Goal: Task Accomplishment & Management: Complete application form

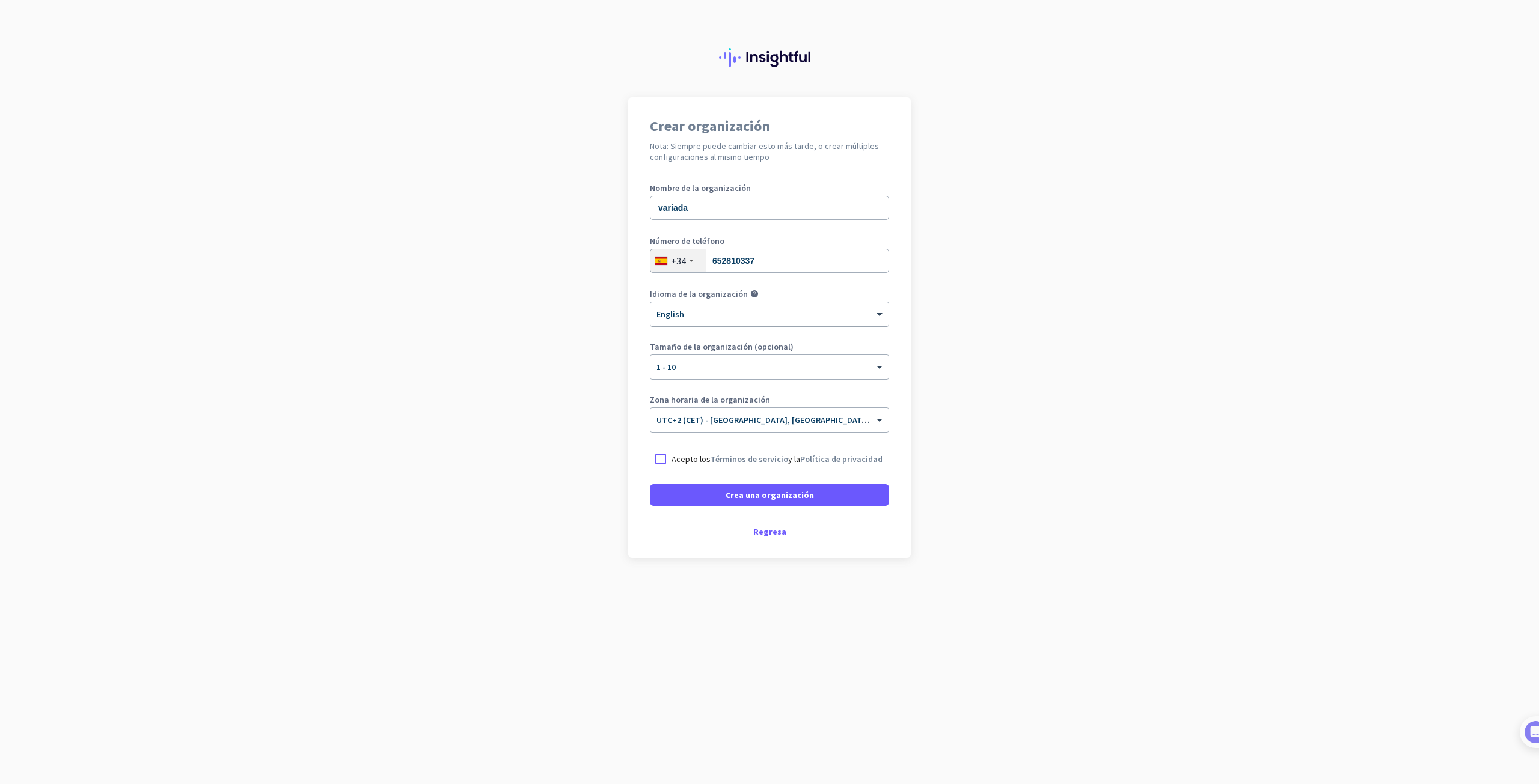
click at [876, 325] on ng-select "× English" at bounding box center [770, 314] width 239 height 25
click at [828, 356] on div "Español" at bounding box center [770, 355] width 237 height 19
click at [708, 208] on input "variada" at bounding box center [770, 208] width 239 height 24
click at [654, 467] on div at bounding box center [660, 458] width 21 height 21
click at [745, 496] on span "Crea una organización" at bounding box center [769, 494] width 88 height 12
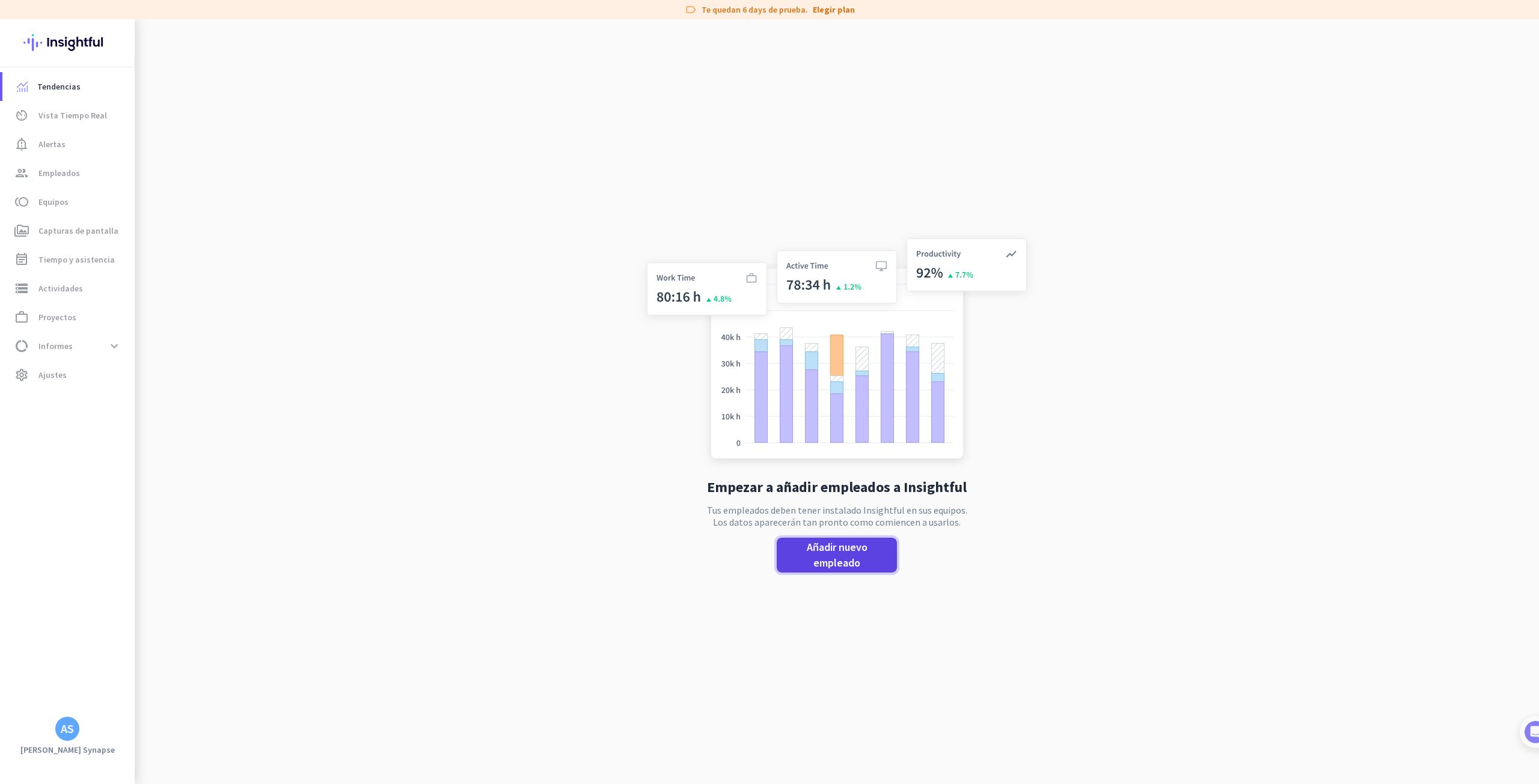
click at [821, 555] on span "Añadir nuevo empleado" at bounding box center [836, 555] width 101 height 31
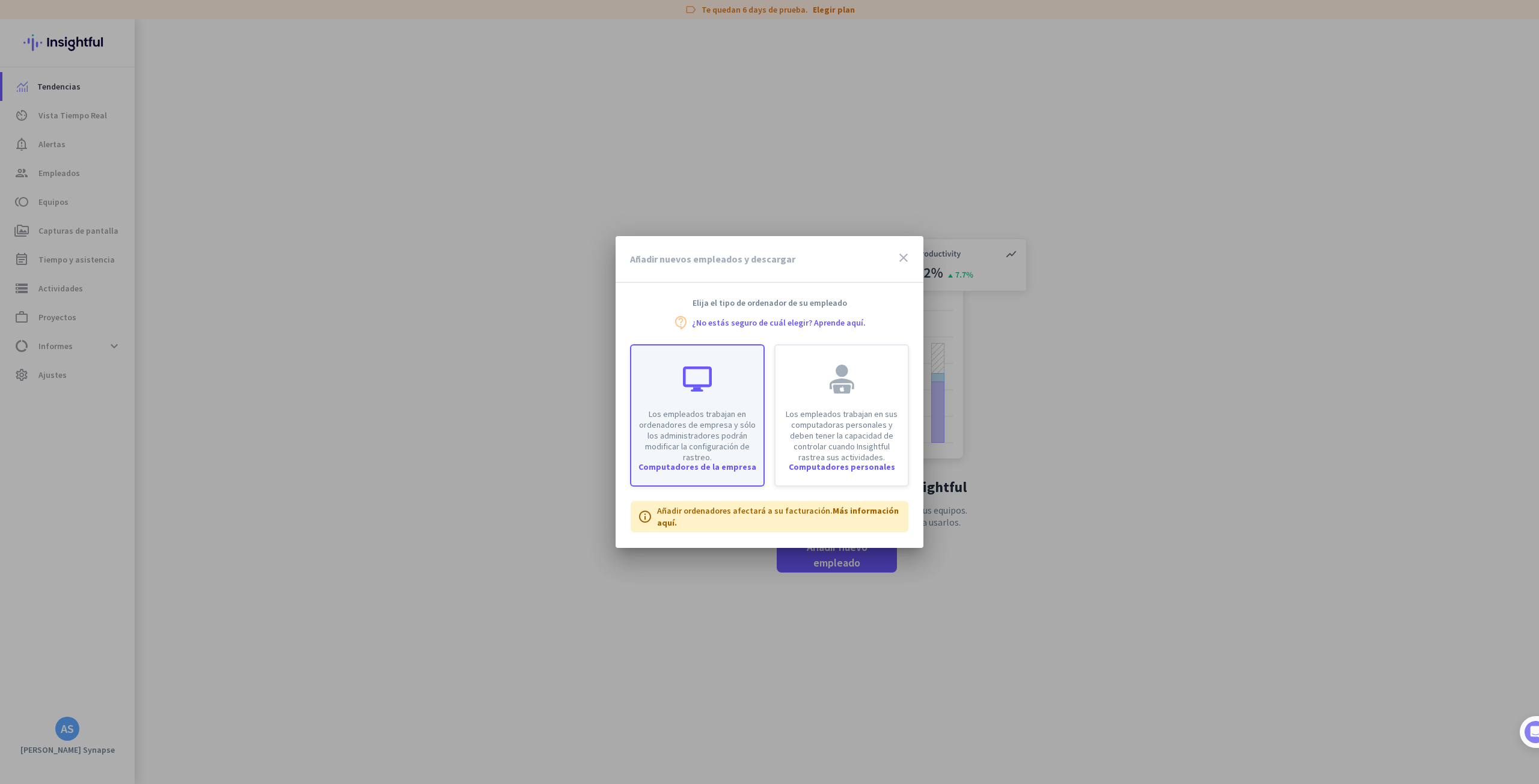
click at [717, 405] on div "Los empleados trabajan en ordenadores de empresa y sólo los administradores pod…" at bounding box center [697, 404] width 132 height 118
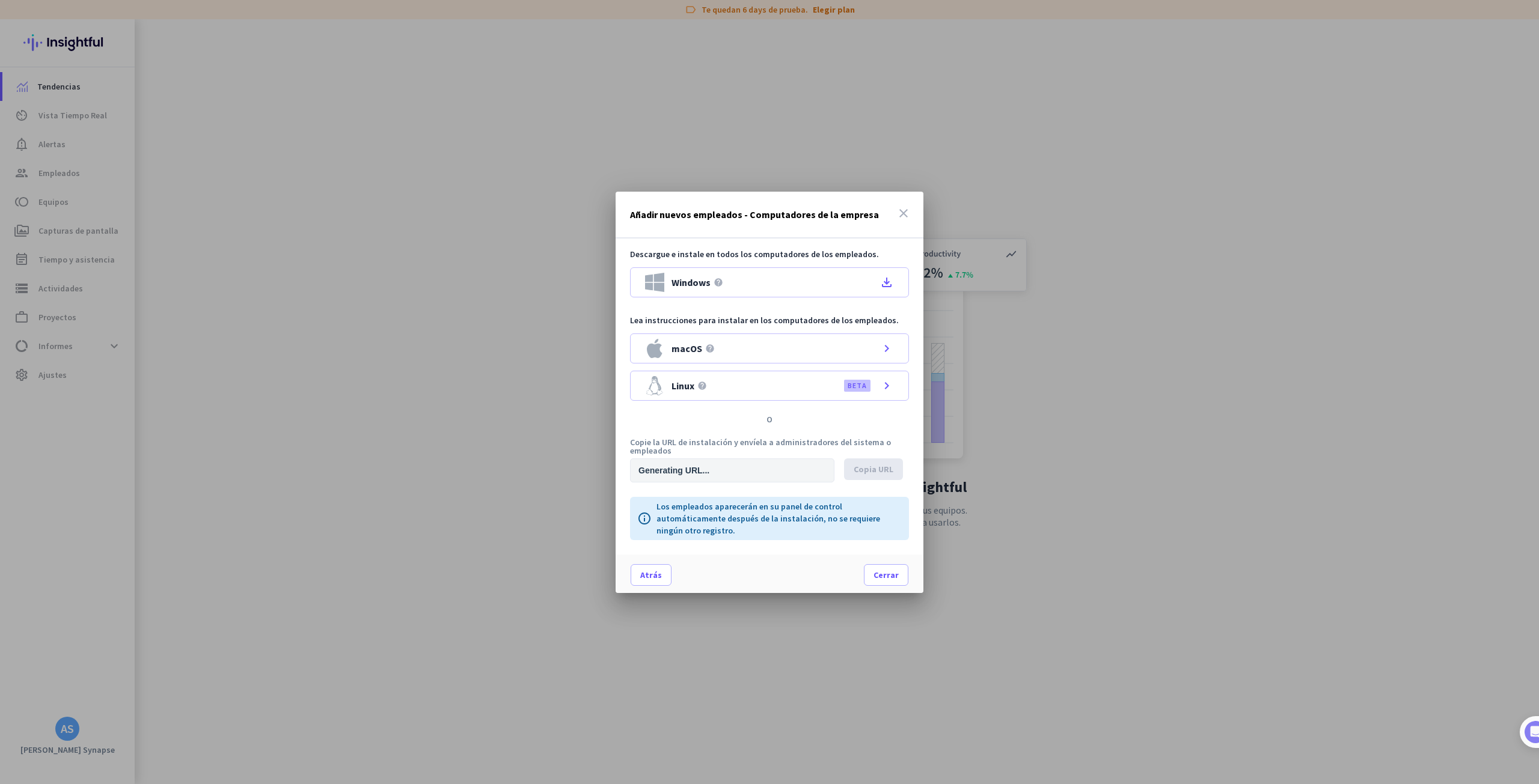
type input "https://app.insightful.io/#/installation/company?token=eyJhbGciOiJIUzI1NiIsInR5…"
click at [882, 280] on icon "file_download" at bounding box center [887, 282] width 15 height 15
click at [891, 281] on icon "file_download" at bounding box center [887, 282] width 15 height 15
click at [866, 468] on span "Copia URL" at bounding box center [873, 468] width 40 height 12
click at [880, 569] on span "Cerrar" at bounding box center [885, 575] width 25 height 12
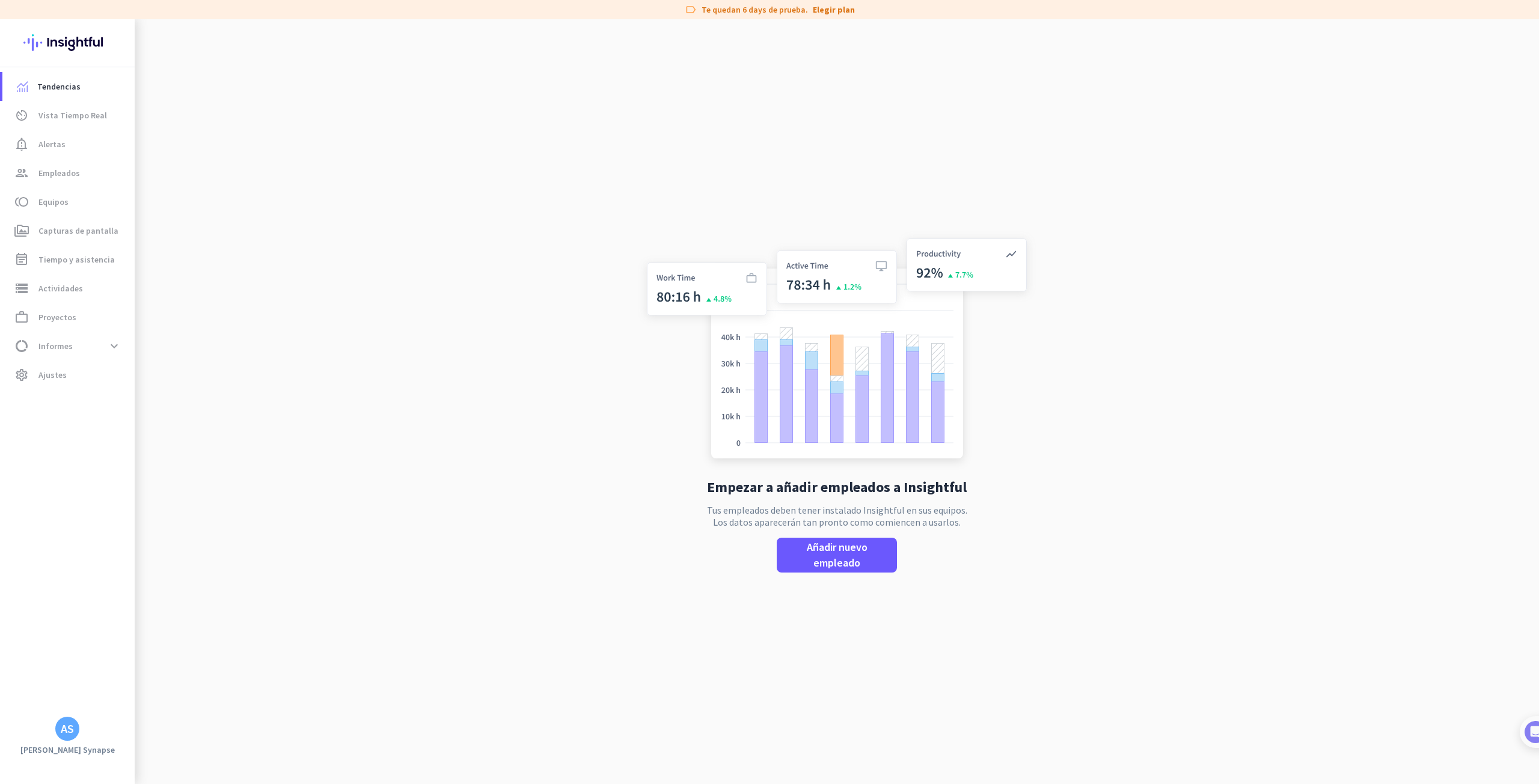
click at [563, 437] on app-no-employees "Empezar a añadir empleados a Insightful Tus empleados deben tener instalado Ins…" at bounding box center [836, 411] width 1404 height 784
